Goal: Transaction & Acquisition: Purchase product/service

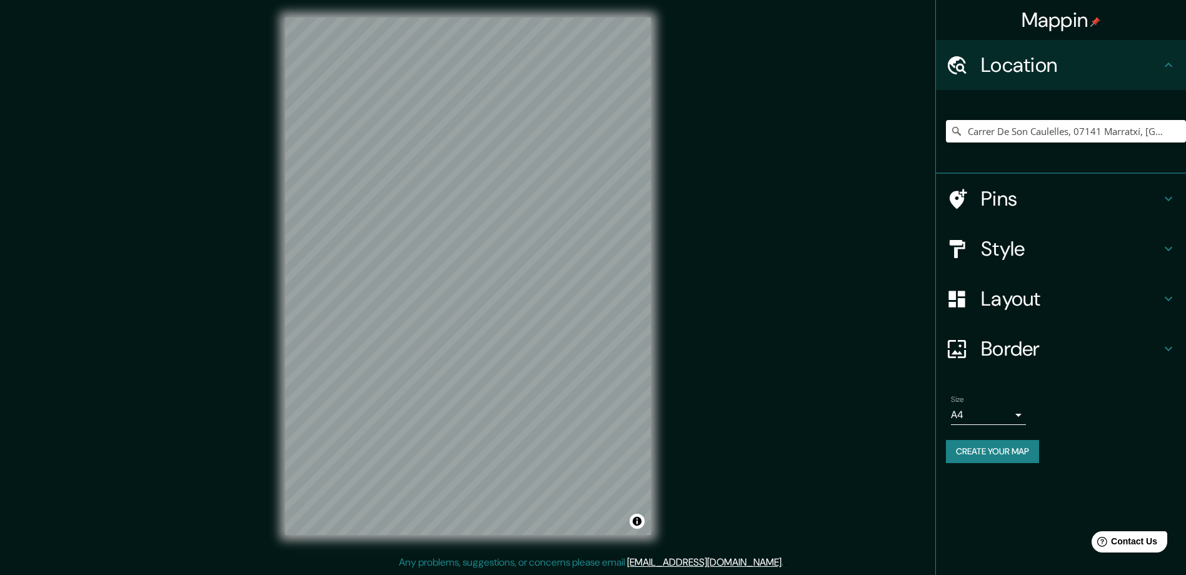
click at [898, 387] on div "Mappin Location [GEOGRAPHIC_DATA], 07141 Marratxí, [GEOGRAPHIC_DATA], [GEOGRAPH…" at bounding box center [593, 286] width 1186 height 578
click at [278, 310] on div "© Mapbox © OpenStreetMap Improve this map" at bounding box center [468, 276] width 406 height 558
click at [1027, 138] on input "Carrer De Son Caulelles, 07141 Marratxí, [GEOGRAPHIC_DATA], [GEOGRAPHIC_DATA]" at bounding box center [1066, 131] width 240 height 23
click at [1167, 130] on input "Carrer De Son Caulelles, 07141 Marratxí, [GEOGRAPHIC_DATA], [GEOGRAPHIC_DATA]" at bounding box center [1066, 131] width 240 height 23
click at [1163, 131] on input "Carrer De Son Caulelles, 07141 Marratxí, [GEOGRAPHIC_DATA], [GEOGRAPHIC_DATA]" at bounding box center [1066, 131] width 240 height 23
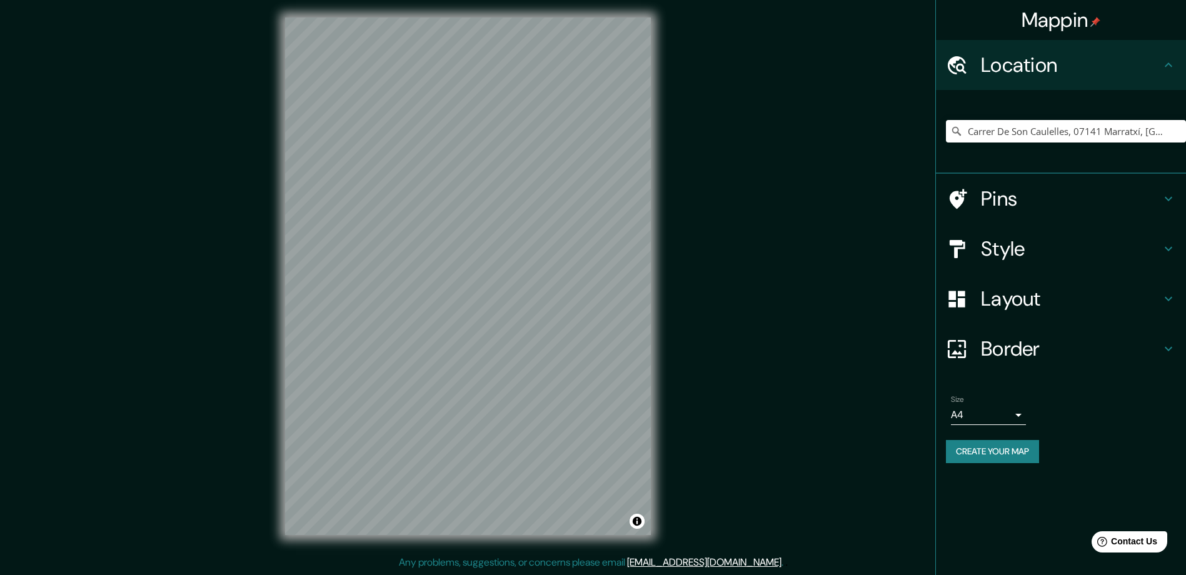
click at [955, 132] on icon at bounding box center [956, 131] width 13 height 13
drag, startPoint x: 1156, startPoint y: 129, endPoint x: 1104, endPoint y: 129, distance: 51.9
click at [1104, 129] on input "Carrer De Son Caulelles, 07141 Marratxí, [GEOGRAPHIC_DATA], [GEOGRAPHIC_DATA]" at bounding box center [1066, 131] width 240 height 23
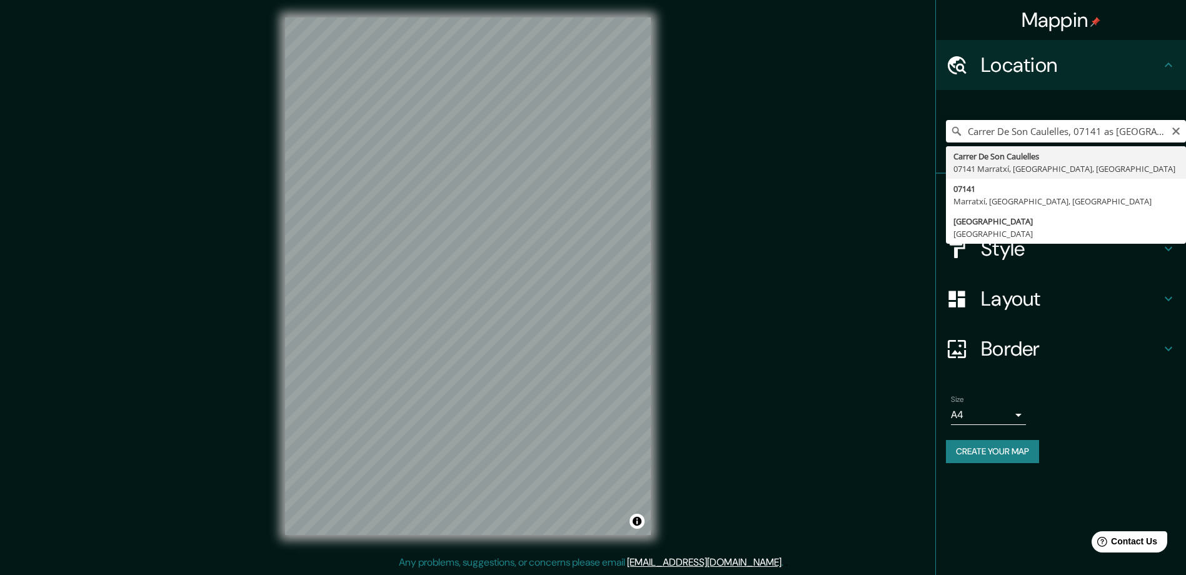
type input "Carrer De Son Caulelles, 07141 Marratxí, [GEOGRAPHIC_DATA], [GEOGRAPHIC_DATA]"
